Goal: Obtain resource: Download file/media

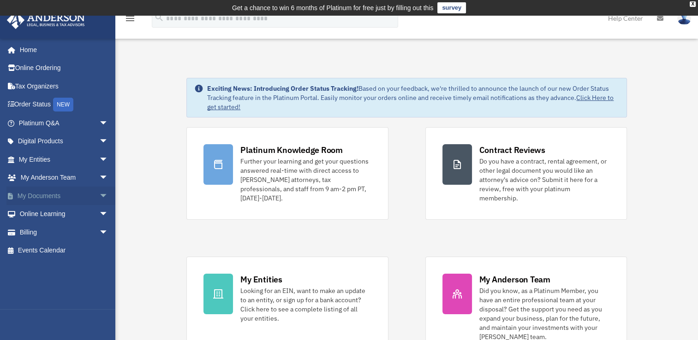
click at [34, 193] on link "My Documents arrow_drop_down" at bounding box center [64, 196] width 116 height 18
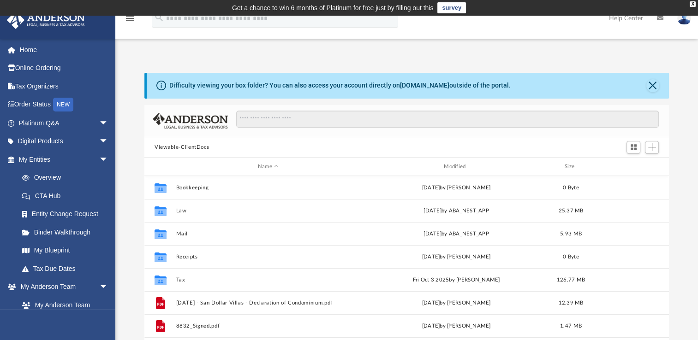
scroll to position [202, 516]
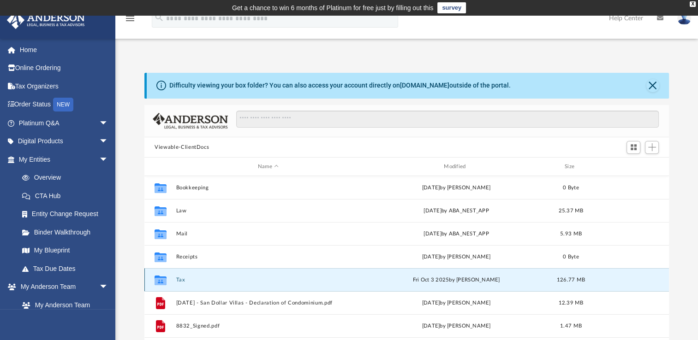
click at [192, 277] on button "Tax" at bounding box center [268, 280] width 184 height 6
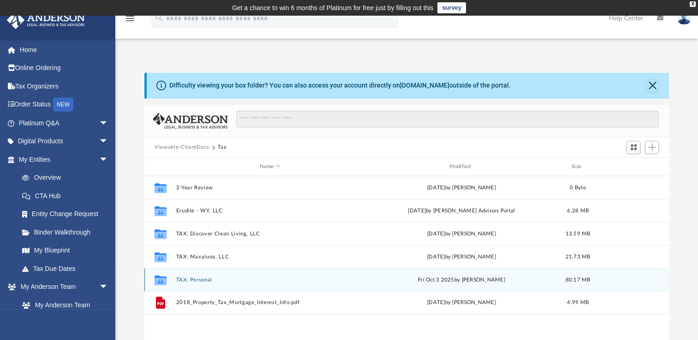
click at [222, 275] on div "Collaborated Folder TAX: Personal Fri Oct 3 2025 by Maliya Sahagun 80.17 MB" at bounding box center [406, 279] width 524 height 23
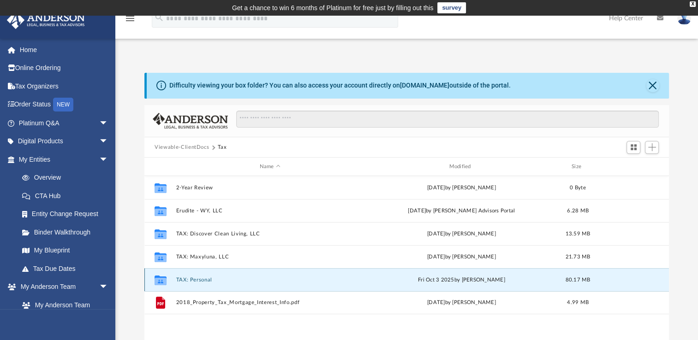
click at [175, 276] on div "Collaborated Folder TAX: Personal Fri Oct 3 2025 by Maliya Sahagun 80.17 MB" at bounding box center [406, 279] width 524 height 23
click at [185, 279] on button "TAX: Personal" at bounding box center [270, 280] width 188 height 6
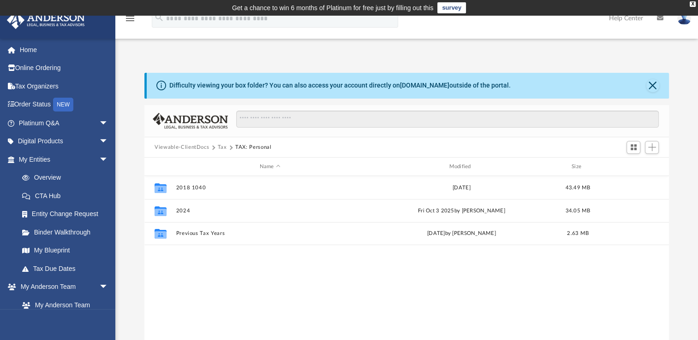
drag, startPoint x: 185, startPoint y: 279, endPoint x: 457, endPoint y: 293, distance: 272.4
click at [457, 293] on div "Collaborated Folder 2018 1040 Thu Jan 9 2020 43.49 MB Collaborated Folder 2024 …" at bounding box center [406, 271] width 524 height 191
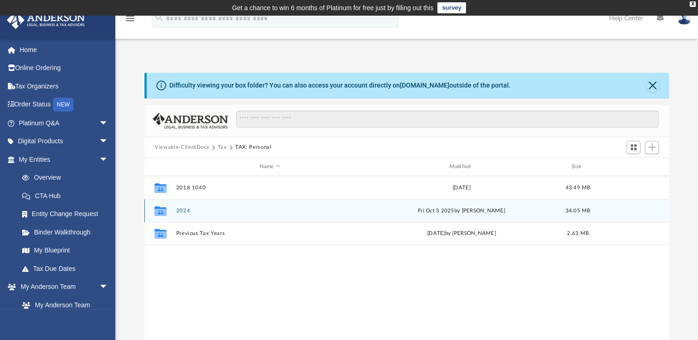
click at [174, 210] on div "Collaborated Folder 2024 [DATE] by [PERSON_NAME] 34.05 MB" at bounding box center [406, 210] width 524 height 23
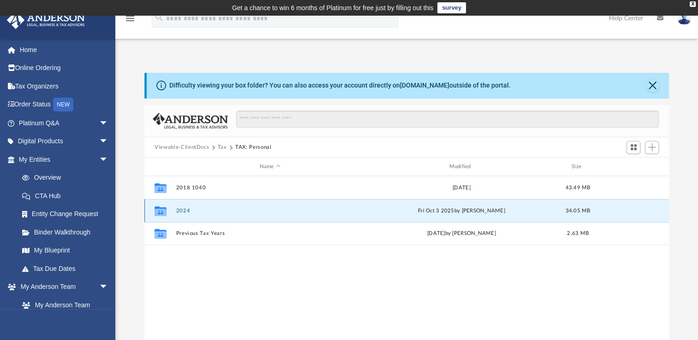
click at [174, 210] on div "Collaborated Folder 2024 [DATE] by [PERSON_NAME] 34.05 MB" at bounding box center [406, 210] width 524 height 23
click at [159, 211] on g "grid" at bounding box center [160, 212] width 12 height 10
drag, startPoint x: 159, startPoint y: 211, endPoint x: 291, endPoint y: 299, distance: 159.4
click at [291, 299] on div "Collaborated Folder 2018 1040 Thu Jan 9 2020 43.49 MB Collaborated Folder 2024 …" at bounding box center [406, 271] width 524 height 191
click at [185, 210] on button "2024" at bounding box center [270, 211] width 188 height 6
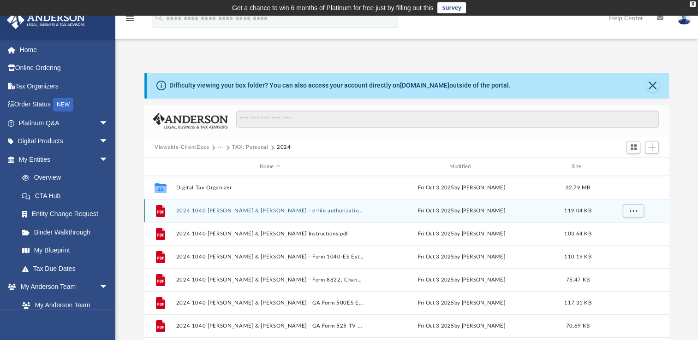
click at [231, 208] on button "2024 1040 [PERSON_NAME] & [PERSON_NAME] - e-file authorization - please sign.pdf" at bounding box center [270, 211] width 188 height 6
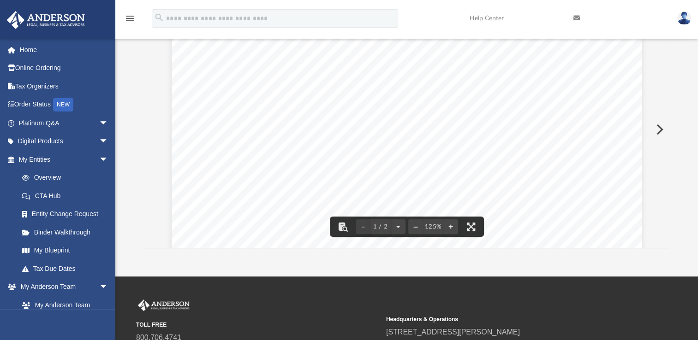
scroll to position [0, 0]
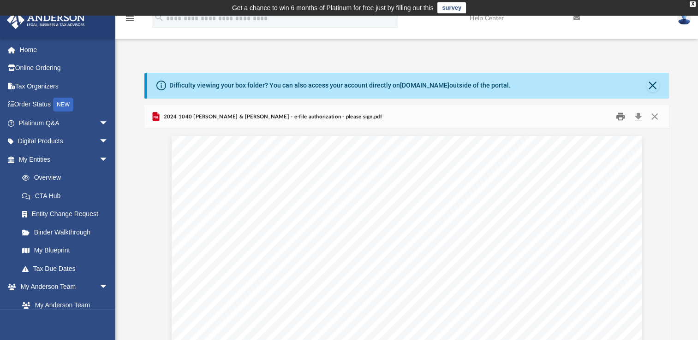
click at [621, 114] on button "Print" at bounding box center [620, 117] width 18 height 14
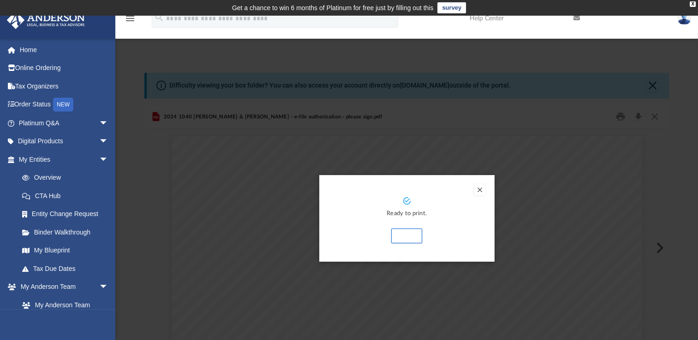
click at [482, 191] on button "Preview" at bounding box center [479, 189] width 11 height 11
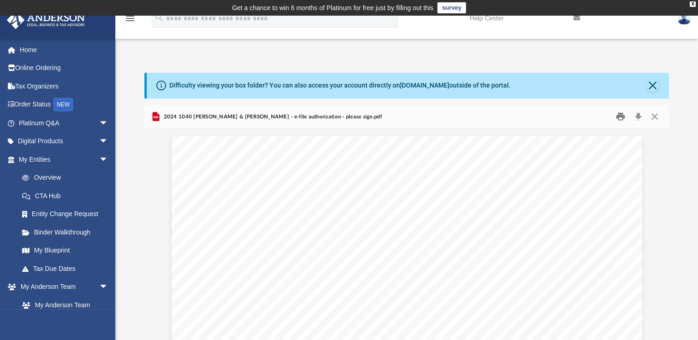
click at [619, 116] on button "Print" at bounding box center [620, 117] width 18 height 14
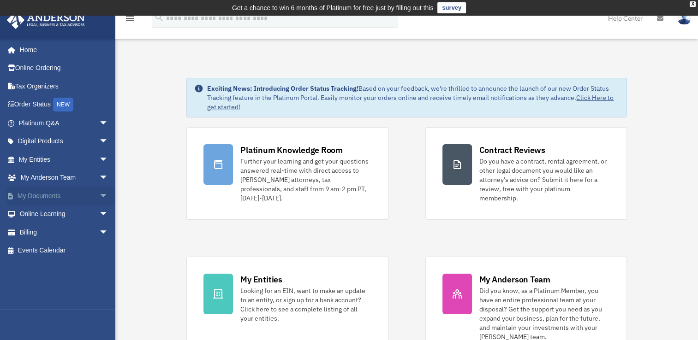
click at [54, 191] on link "My Documents arrow_drop_down" at bounding box center [64, 196] width 116 height 18
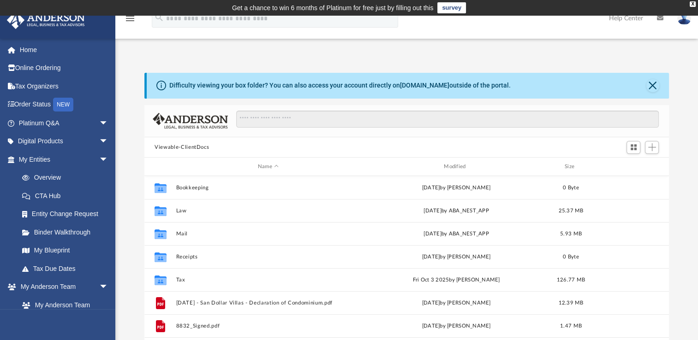
scroll to position [202, 516]
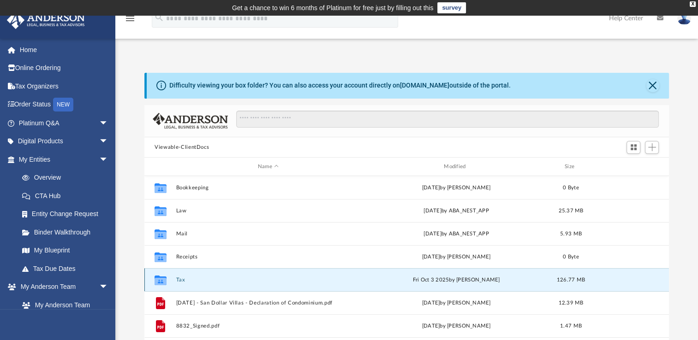
click at [197, 282] on button "Tax" at bounding box center [268, 280] width 184 height 6
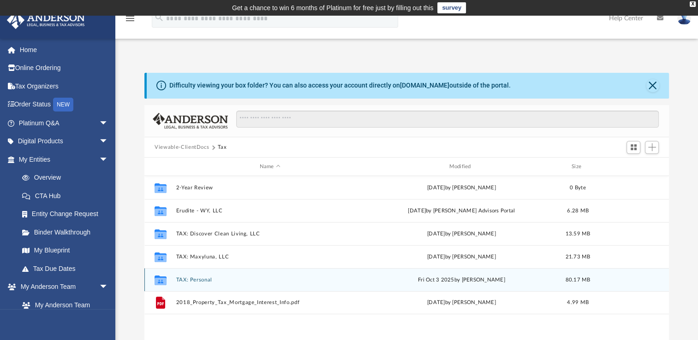
click at [188, 276] on div "Collaborated Folder TAX: Personal [DATE] by [PERSON_NAME] 80.17 MB" at bounding box center [406, 279] width 524 height 23
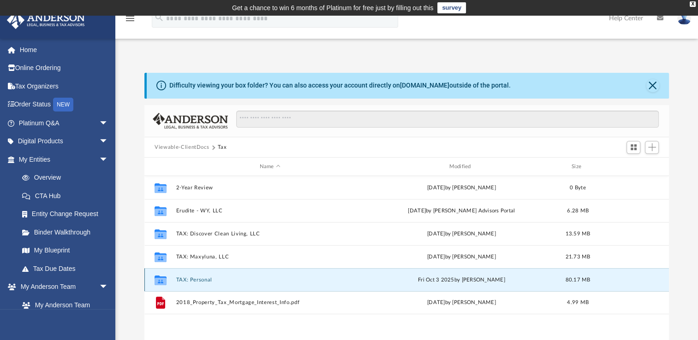
click at [203, 280] on button "TAX: Personal" at bounding box center [270, 280] width 188 height 6
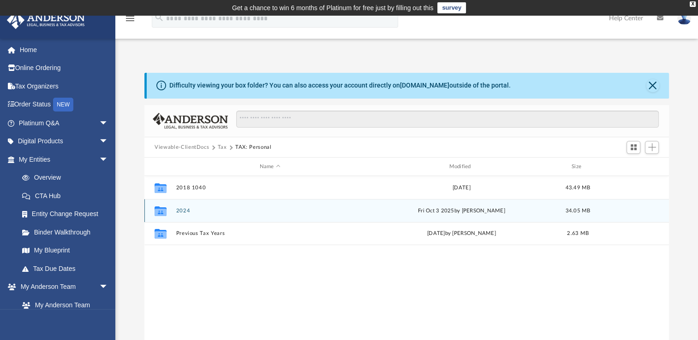
click at [188, 209] on button "2024" at bounding box center [270, 211] width 188 height 6
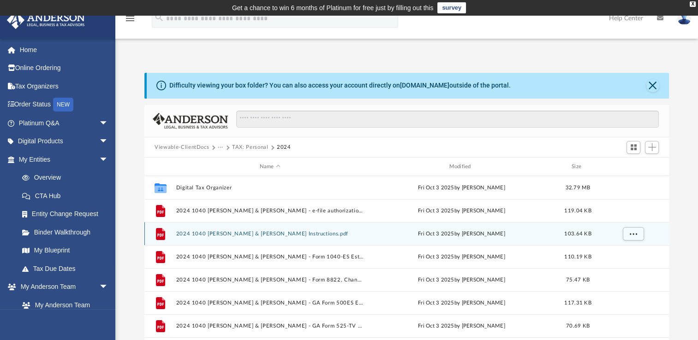
click at [255, 230] on div "File 2024 1040 Regan, Peter & Karen - Filing Instructions.pdf Fri Oct 3 2025 by…" at bounding box center [406, 233] width 524 height 23
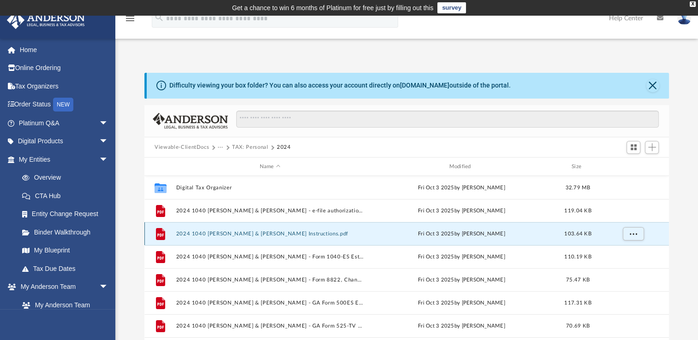
click at [252, 231] on button "2024 1040 Regan, Peter & Karen - Filing Instructions.pdf" at bounding box center [270, 234] width 188 height 6
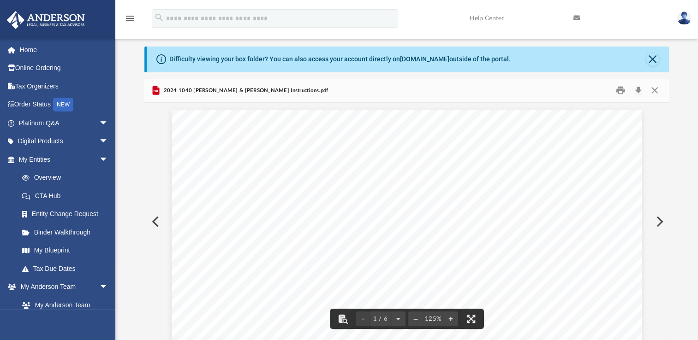
scroll to position [0, 0]
click at [621, 89] on button "Print" at bounding box center [620, 90] width 18 height 14
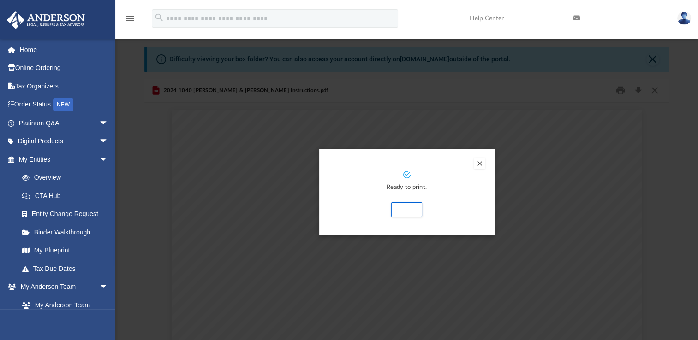
click at [480, 165] on button "Preview" at bounding box center [479, 163] width 11 height 11
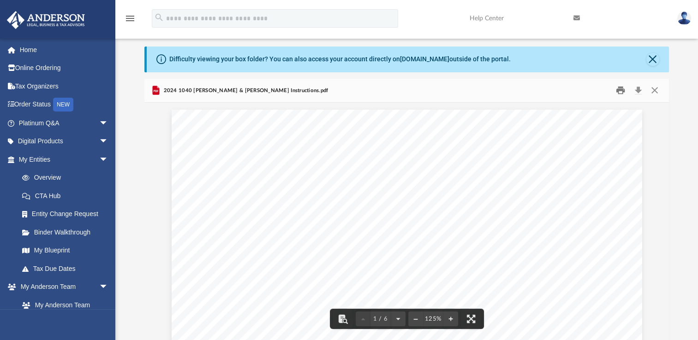
click at [618, 90] on button "Print" at bounding box center [620, 90] width 18 height 14
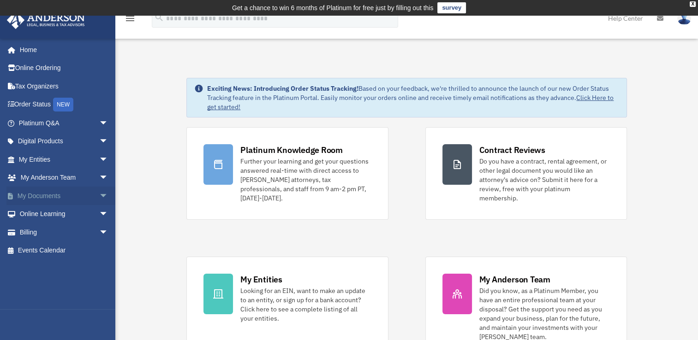
click at [32, 197] on link "My Documents arrow_drop_down" at bounding box center [64, 196] width 116 height 18
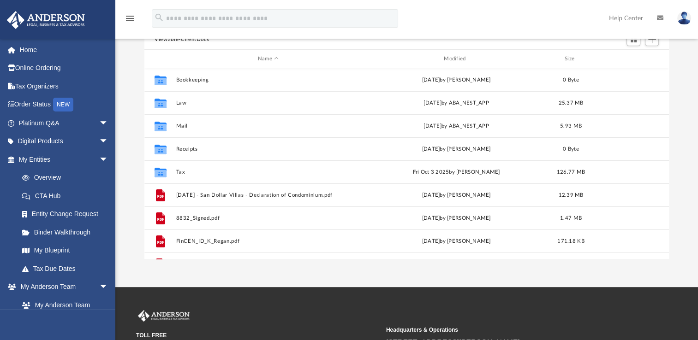
scroll to position [92, 0]
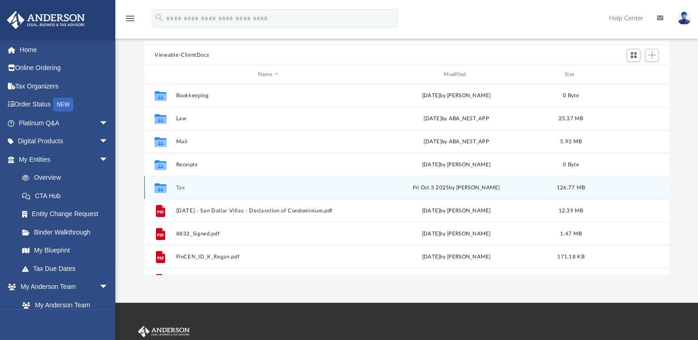
click at [175, 188] on div "Collaborated Folder Tax [DATE] by [PERSON_NAME] 126.77 MB" at bounding box center [406, 187] width 524 height 23
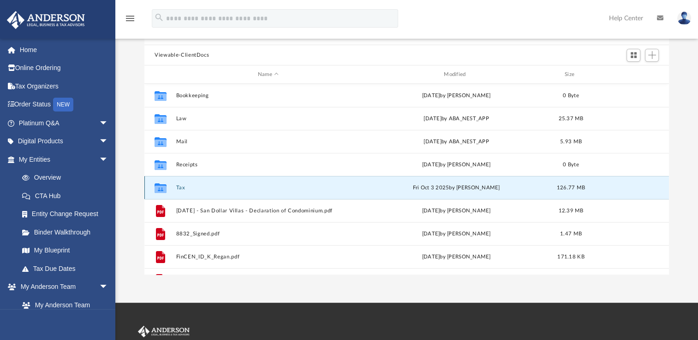
click at [184, 189] on button "Tax" at bounding box center [268, 188] width 184 height 6
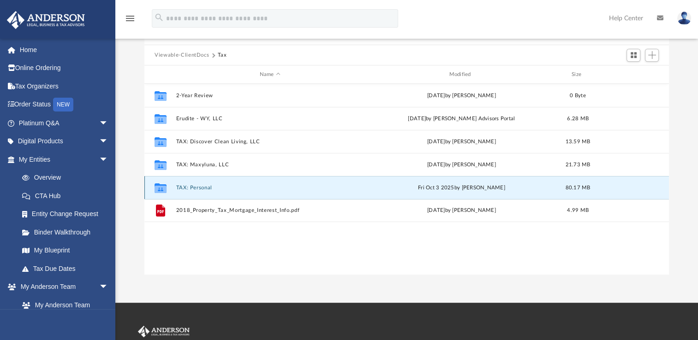
click at [196, 188] on button "TAX: Personal" at bounding box center [270, 188] width 188 height 6
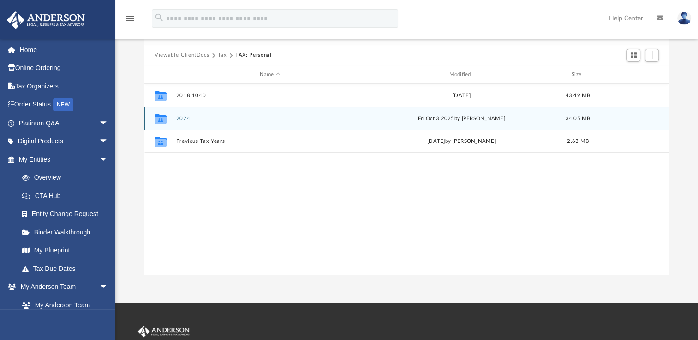
click at [191, 117] on button "2024" at bounding box center [270, 119] width 188 height 6
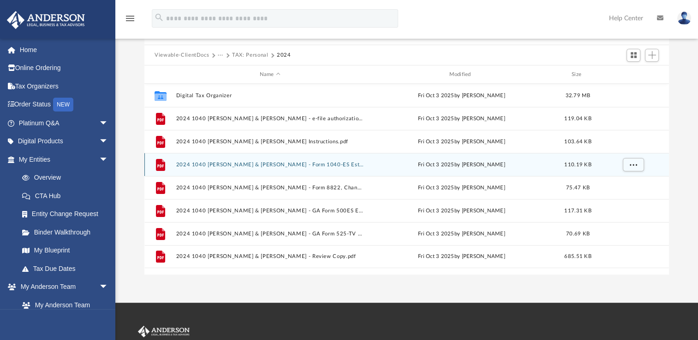
click at [260, 162] on button "2024 1040 [PERSON_NAME] & [PERSON_NAME] - Form 1040-ES Estimated Tax Payment.pdf" at bounding box center [270, 165] width 188 height 6
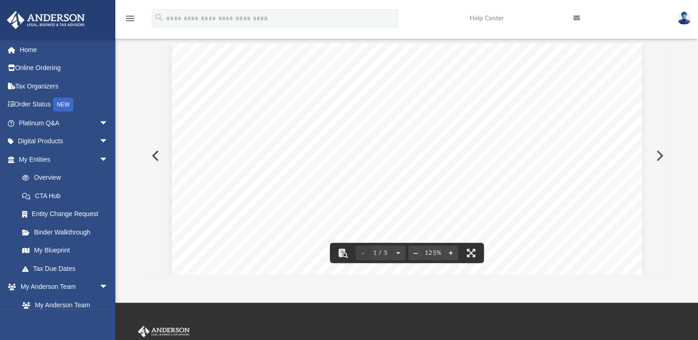
scroll to position [0, 0]
click at [474, 249] on button "File preview" at bounding box center [471, 253] width 20 height 20
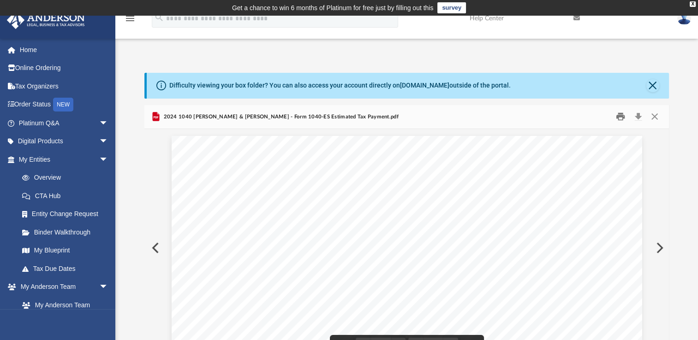
click at [622, 115] on button "Print" at bounding box center [620, 117] width 18 height 14
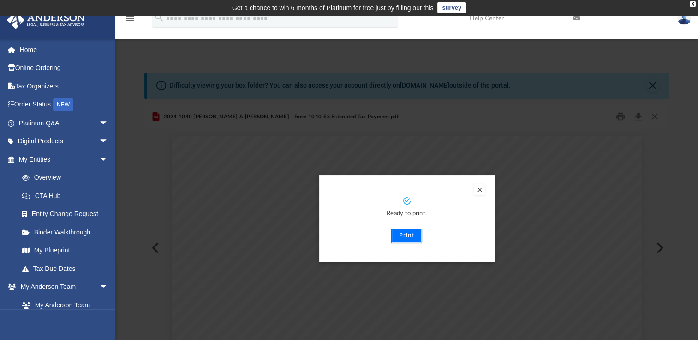
click at [412, 232] on button "Print" at bounding box center [406, 236] width 31 height 15
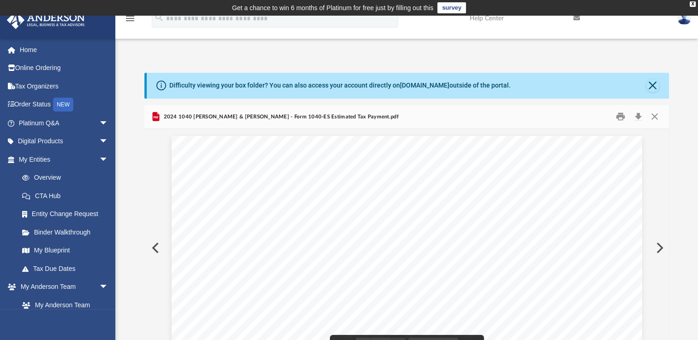
click at [153, 246] on button "Preview" at bounding box center [154, 248] width 20 height 26
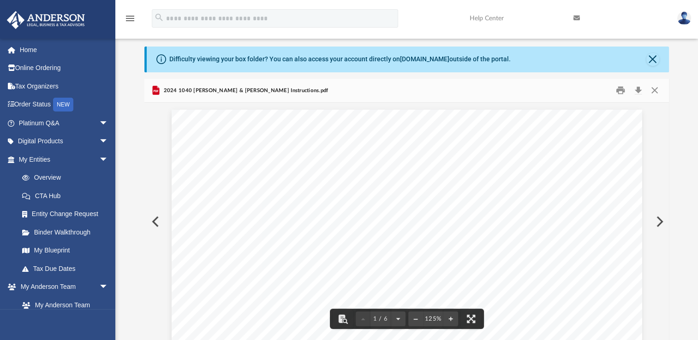
click at [662, 220] on button "Preview" at bounding box center [658, 222] width 20 height 26
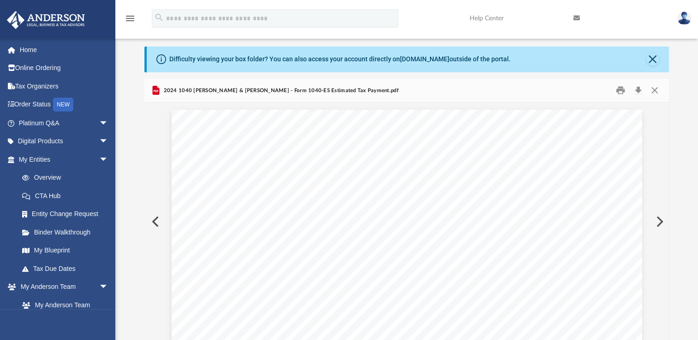
scroll to position [2490, 0]
click at [660, 222] on button "Preview" at bounding box center [658, 222] width 20 height 26
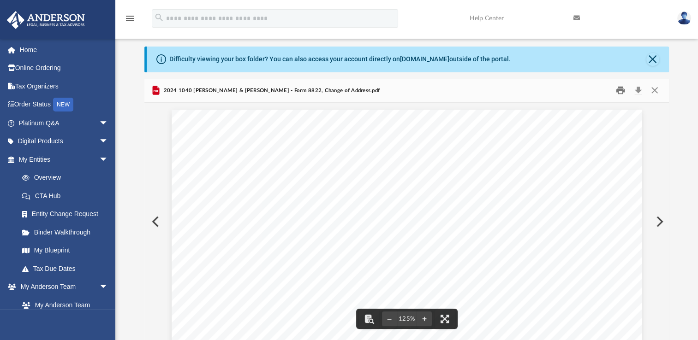
click at [624, 90] on button "Print" at bounding box center [620, 90] width 18 height 14
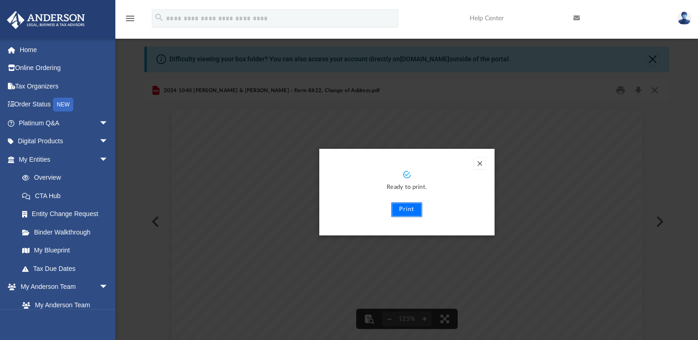
click at [415, 206] on button "Print" at bounding box center [406, 209] width 31 height 15
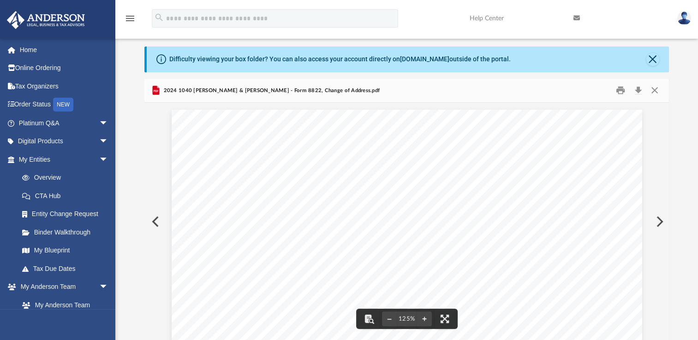
click at [655, 221] on button "Preview" at bounding box center [658, 222] width 20 height 26
click at [663, 222] on button "Preview" at bounding box center [658, 222] width 20 height 26
click at [655, 219] on button "Preview" at bounding box center [658, 222] width 20 height 26
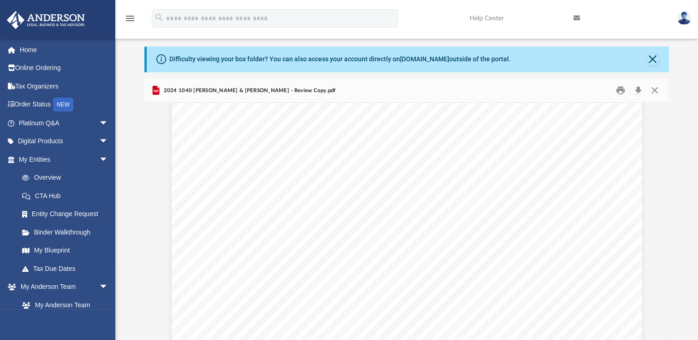
scroll to position [3735, 0]
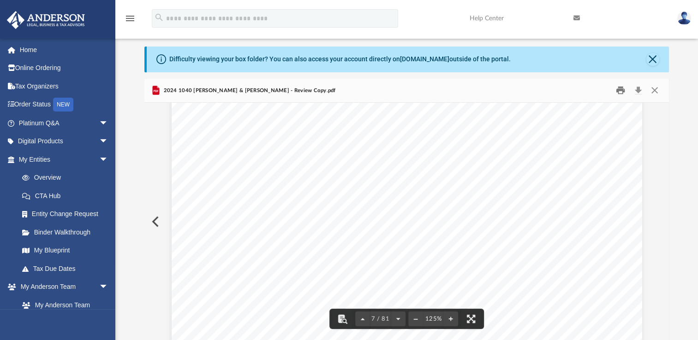
click at [622, 88] on button "Print" at bounding box center [620, 90] width 18 height 14
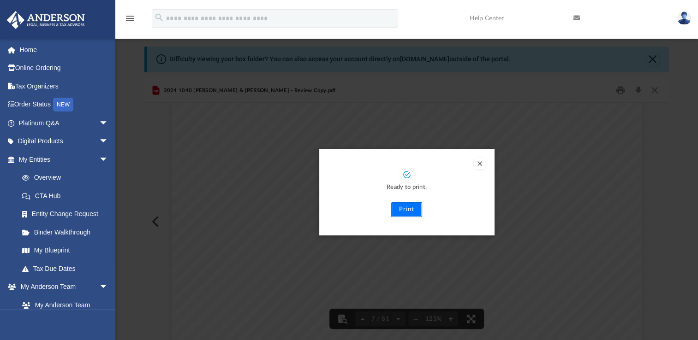
click at [410, 209] on button "Print" at bounding box center [406, 209] width 31 height 15
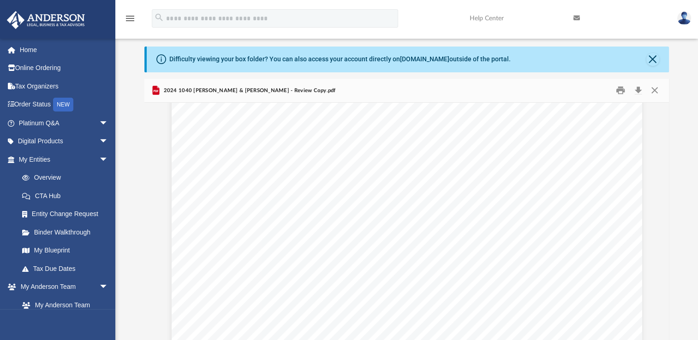
scroll to position [2767, 0]
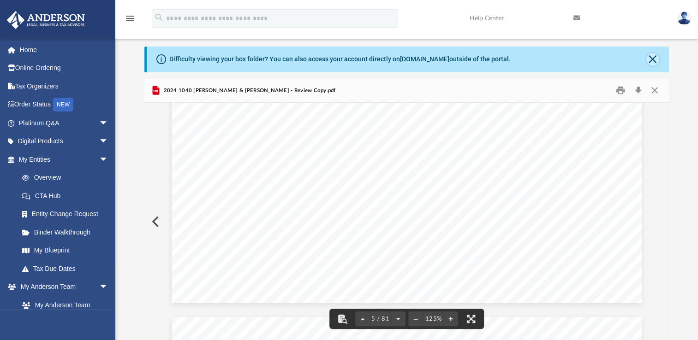
click at [650, 54] on button "Close" at bounding box center [652, 59] width 13 height 13
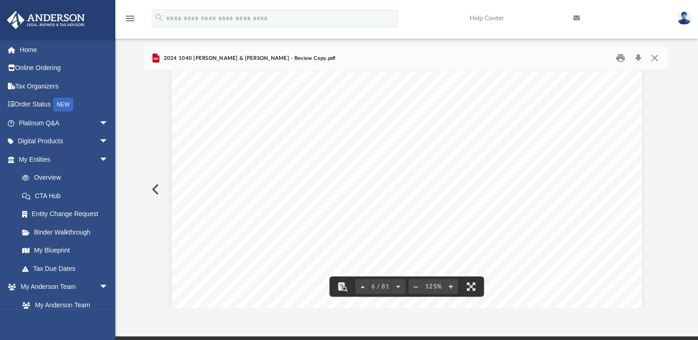
scroll to position [3090, 0]
click at [155, 187] on button "Preview" at bounding box center [154, 190] width 20 height 26
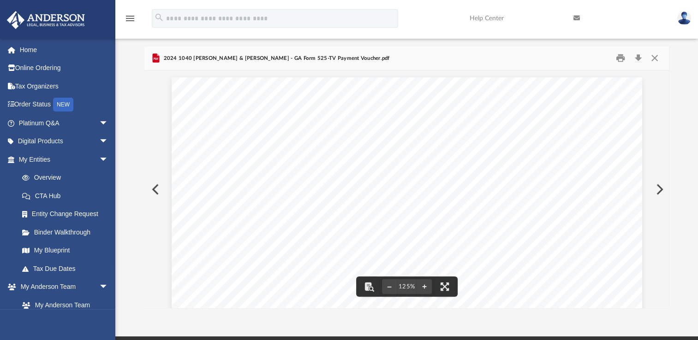
click at [150, 186] on button "Preview" at bounding box center [154, 190] width 20 height 26
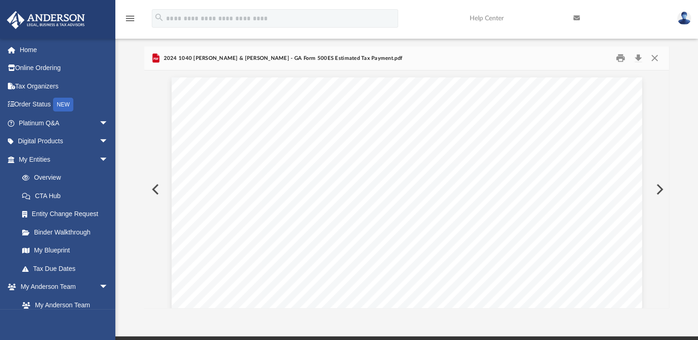
click at [150, 186] on button "Preview" at bounding box center [154, 190] width 20 height 26
click at [152, 188] on button "Preview" at bounding box center [154, 190] width 20 height 26
click at [156, 189] on button "Preview" at bounding box center [154, 190] width 20 height 26
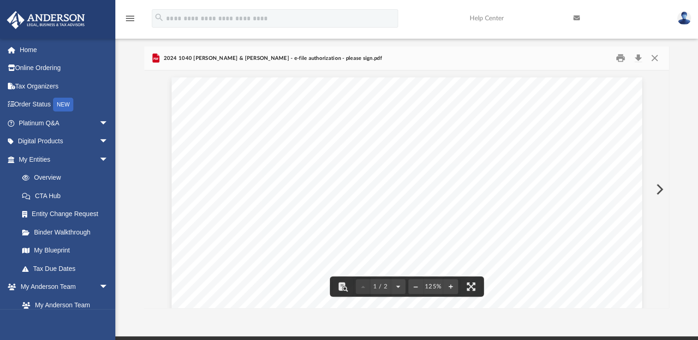
click at [658, 189] on button "Preview" at bounding box center [658, 190] width 20 height 26
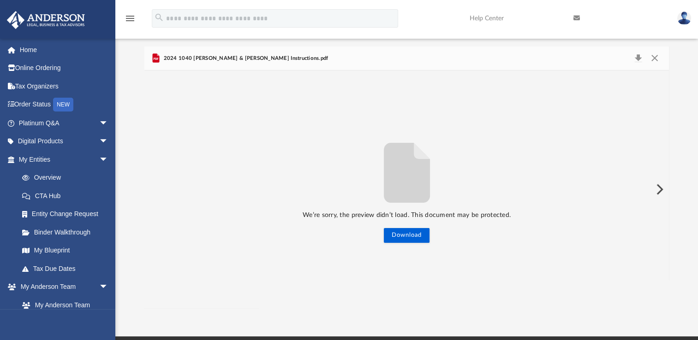
click at [658, 189] on button "Preview" at bounding box center [658, 190] width 20 height 26
click at [660, 189] on button "Preview" at bounding box center [658, 190] width 20 height 26
click at [188, 54] on span "2024 1040 [PERSON_NAME] & [PERSON_NAME] - GA Form 525-TV Payment Voucher.pdf" at bounding box center [275, 58] width 228 height 8
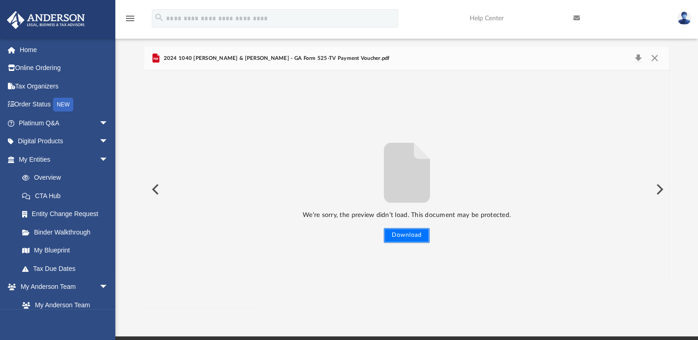
click at [421, 231] on button "Download" at bounding box center [407, 235] width 46 height 15
click at [407, 232] on button "Download" at bounding box center [407, 235] width 46 height 15
click at [247, 124] on div "We’re sorry, the preview didn’t load. This document may be protected. Download" at bounding box center [406, 190] width 524 height 238
click at [213, 58] on span "2024 1040 [PERSON_NAME] & [PERSON_NAME] - GA Form 525-TV Payment Voucher.pdf" at bounding box center [275, 58] width 228 height 8
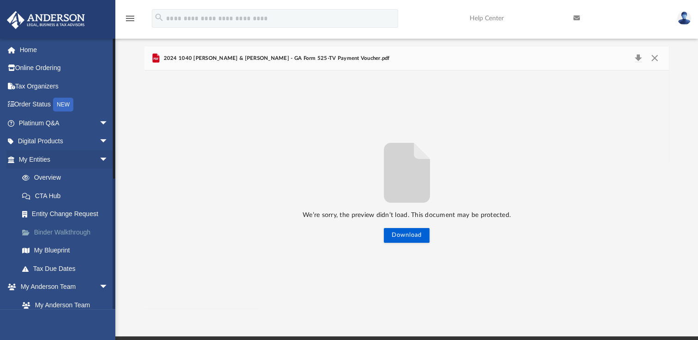
click at [59, 226] on link "Binder Walkthrough" at bounding box center [67, 232] width 109 height 18
click at [45, 123] on link "Platinum Q&A arrow_drop_down" at bounding box center [64, 123] width 116 height 18
click at [40, 141] on link "Digital Products arrow_drop_down" at bounding box center [64, 141] width 116 height 18
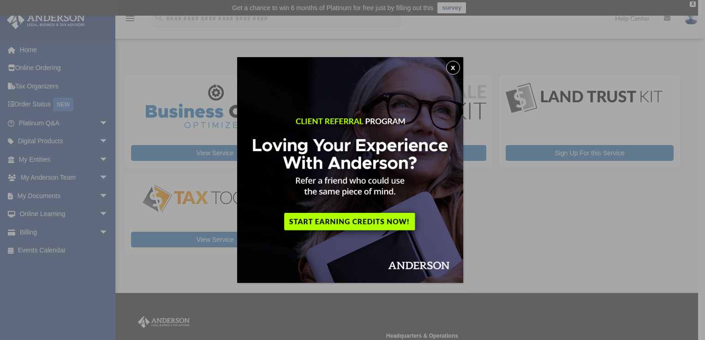
drag, startPoint x: 452, startPoint y: 69, endPoint x: 451, endPoint y: 64, distance: 5.6
click at [452, 69] on button "x" at bounding box center [453, 68] width 14 height 14
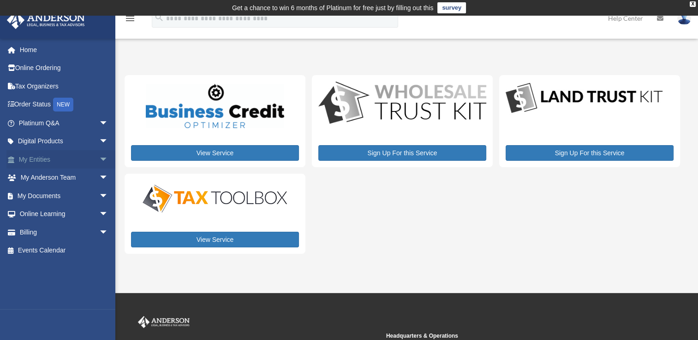
click at [33, 155] on link "My Entities arrow_drop_down" at bounding box center [64, 159] width 116 height 18
click at [32, 189] on link "My Documents arrow_drop_down" at bounding box center [64, 196] width 116 height 18
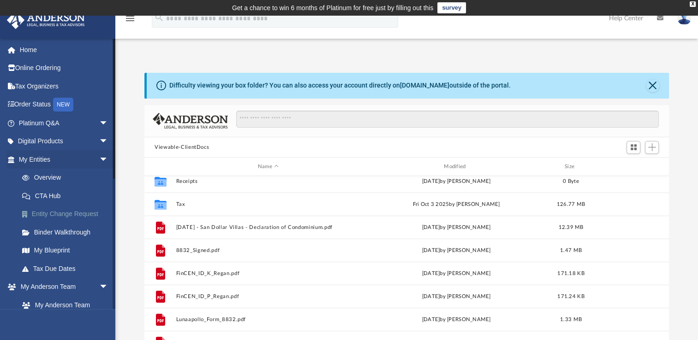
scroll to position [92, 0]
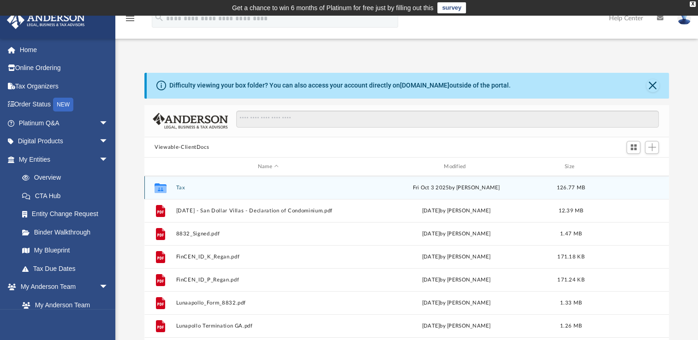
click at [184, 184] on div "Collaborated Folder Tax [DATE] by [PERSON_NAME] 126.77 MB" at bounding box center [406, 187] width 524 height 23
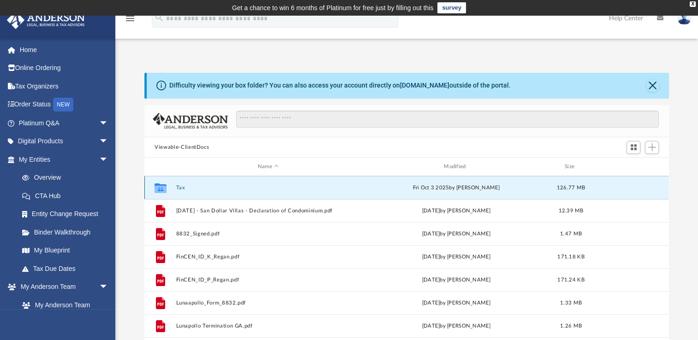
click at [184, 185] on button "Tax" at bounding box center [268, 188] width 184 height 6
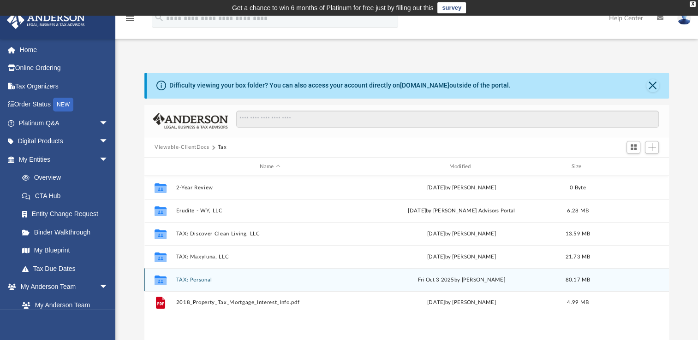
click at [208, 279] on button "TAX: Personal" at bounding box center [270, 280] width 188 height 6
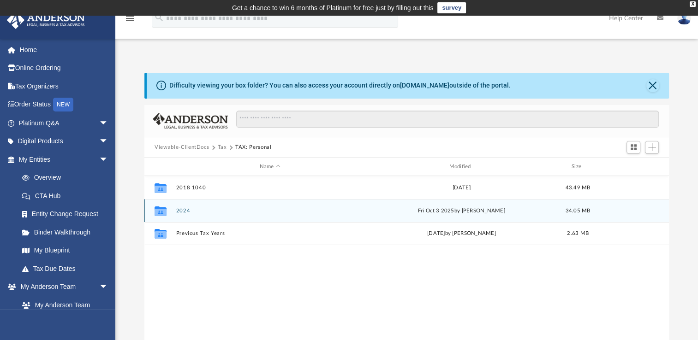
click at [188, 214] on div "Collaborated Folder 2024 [DATE] by [PERSON_NAME] 34.05 MB" at bounding box center [406, 210] width 524 height 23
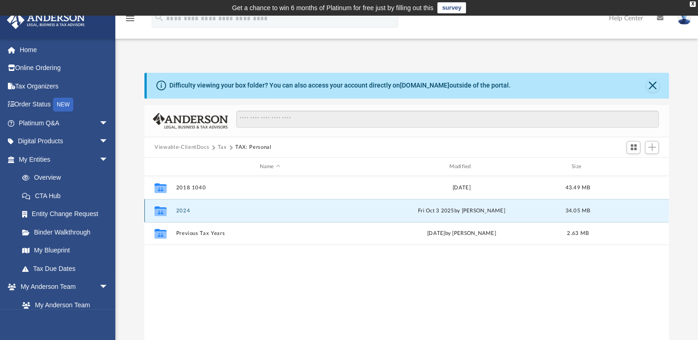
click at [183, 213] on button "2024" at bounding box center [270, 211] width 188 height 6
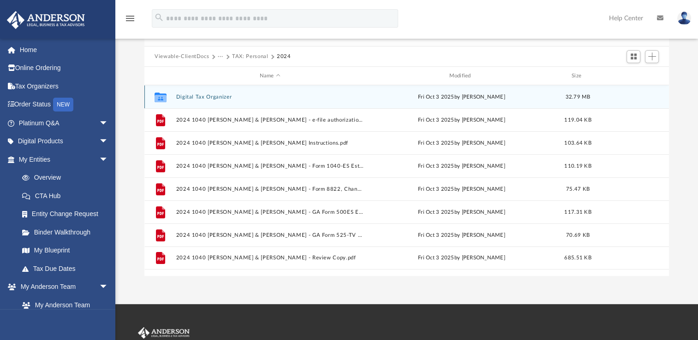
scroll to position [92, 0]
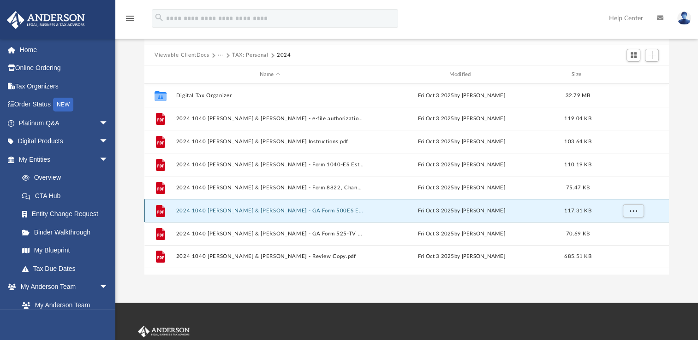
click at [243, 209] on button "2024 1040 [PERSON_NAME] & [PERSON_NAME] - GA Form 500ES Estimated Tax Payment.p…" at bounding box center [270, 211] width 188 height 6
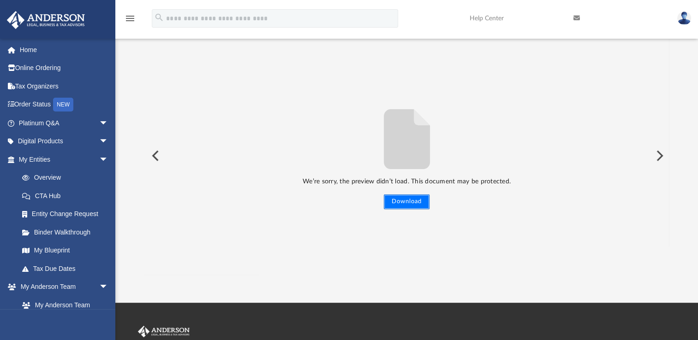
click at [404, 202] on button "Download" at bounding box center [407, 202] width 46 height 15
click at [659, 152] on button "Preview" at bounding box center [658, 156] width 20 height 26
click at [407, 200] on button "Download" at bounding box center [407, 202] width 46 height 15
click at [407, 196] on button "Download" at bounding box center [407, 202] width 46 height 15
click at [403, 200] on button "Download" at bounding box center [407, 202] width 46 height 15
